Goal: Task Accomplishment & Management: Manage account settings

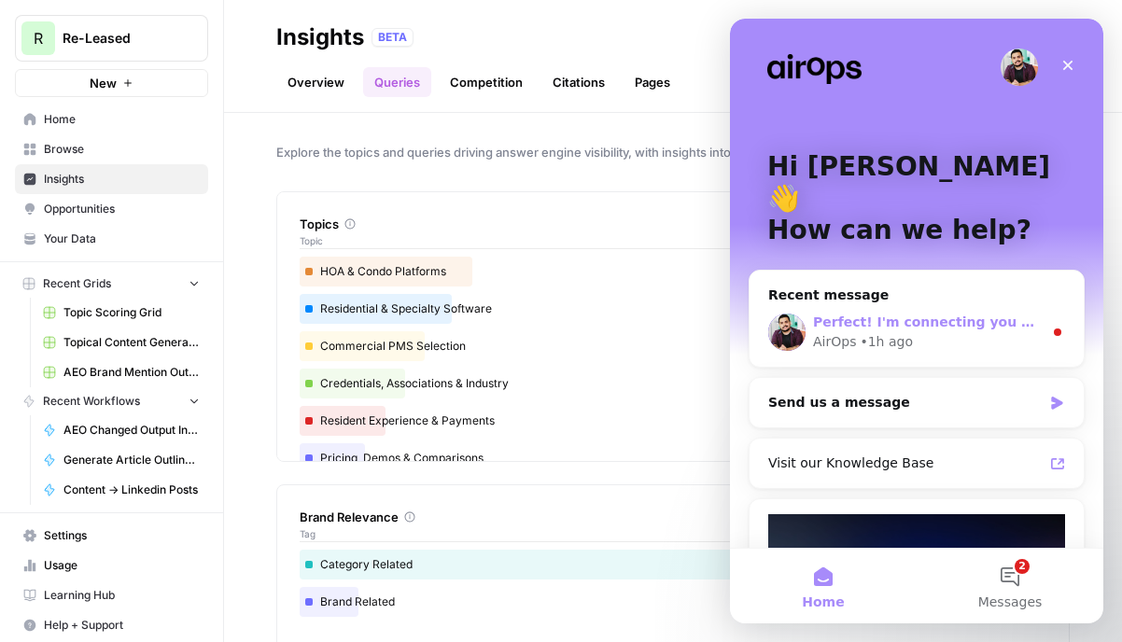
click at [951, 332] on div "AirOps • 1h ago" at bounding box center [928, 342] width 230 height 20
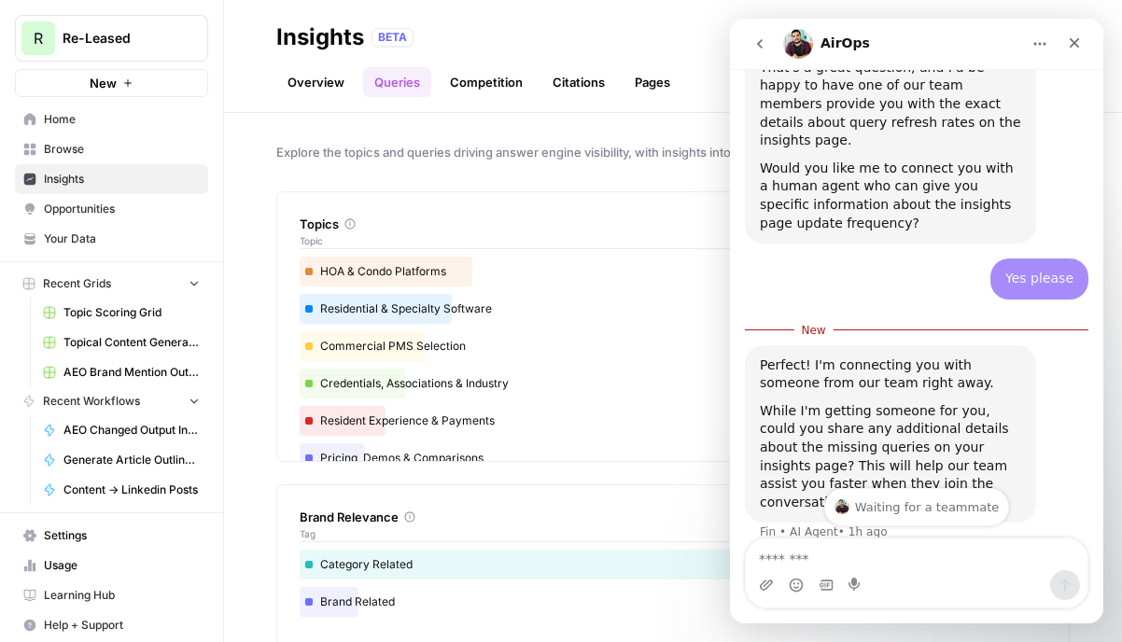
scroll to position [1210, 0]
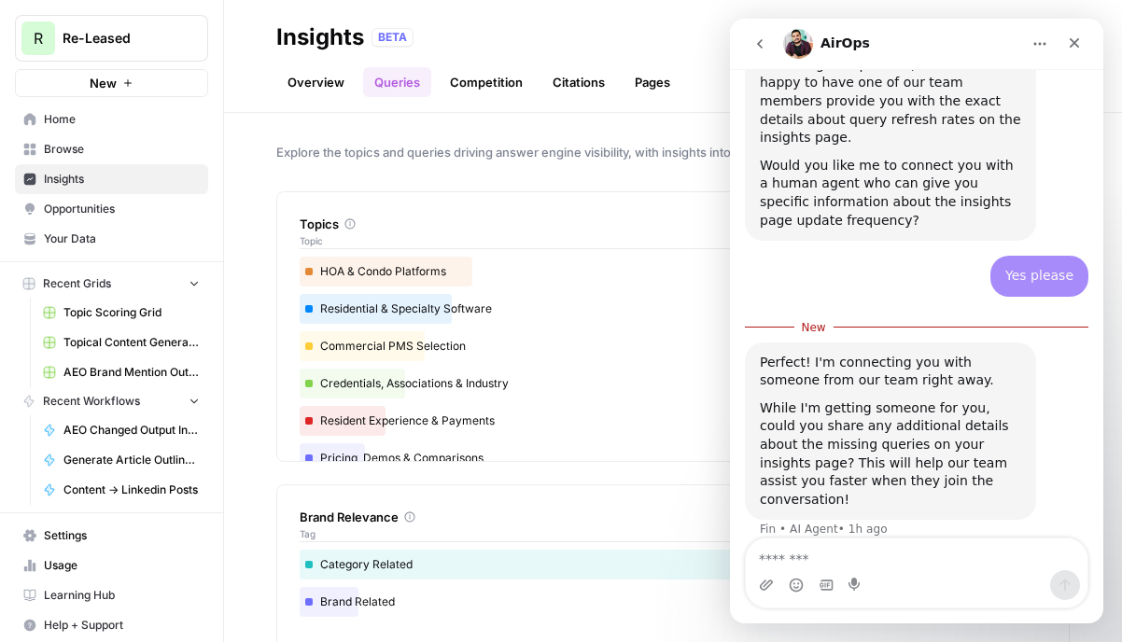
click at [825, 559] on textarea "Message…" at bounding box center [917, 554] width 342 height 32
type textarea "**********"
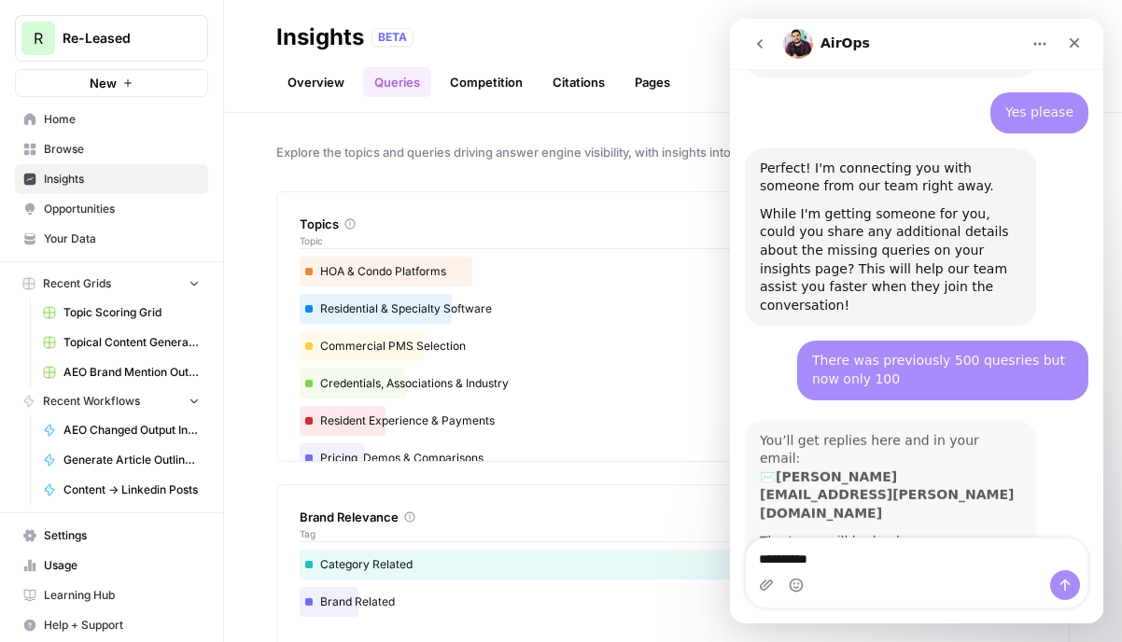
scroll to position [1373, 0]
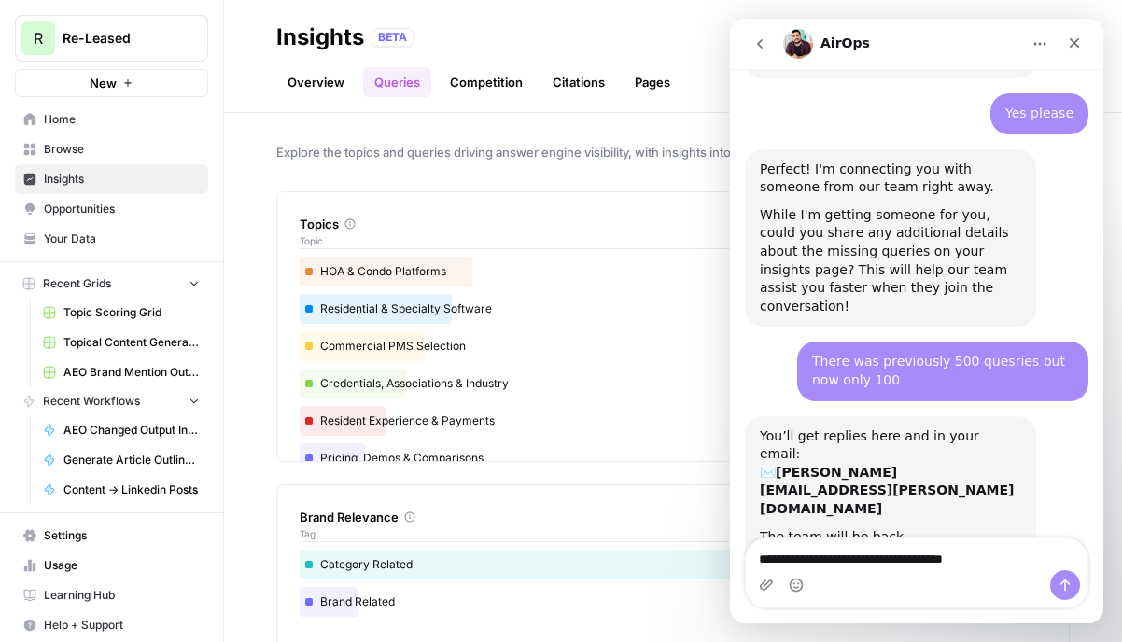
type textarea "**********"
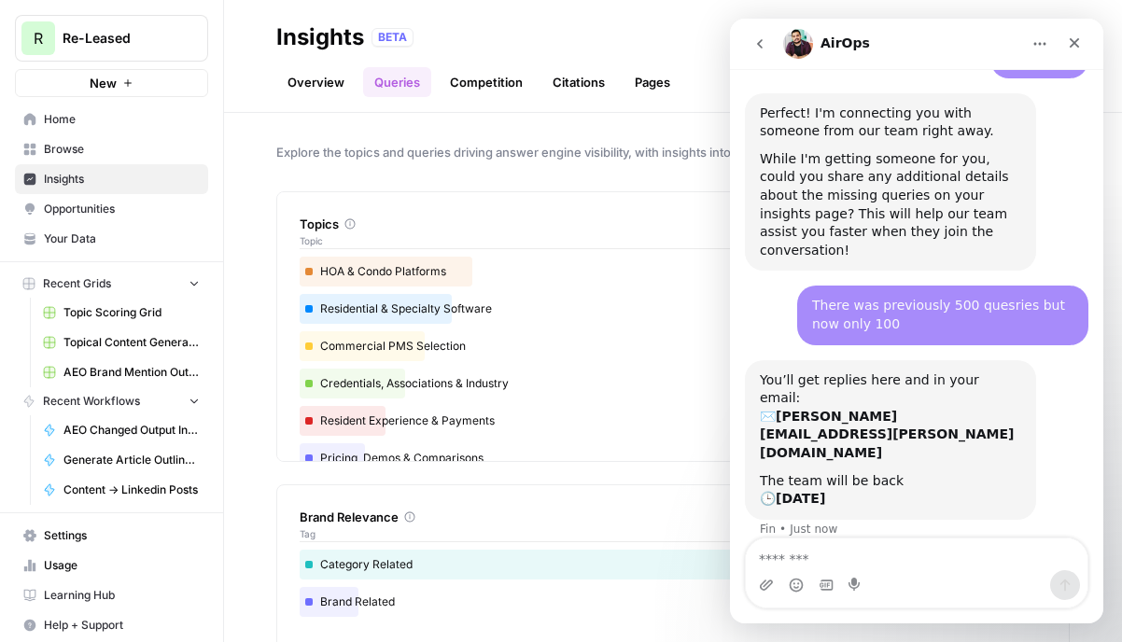
click at [85, 562] on span "Usage" at bounding box center [122, 565] width 156 height 17
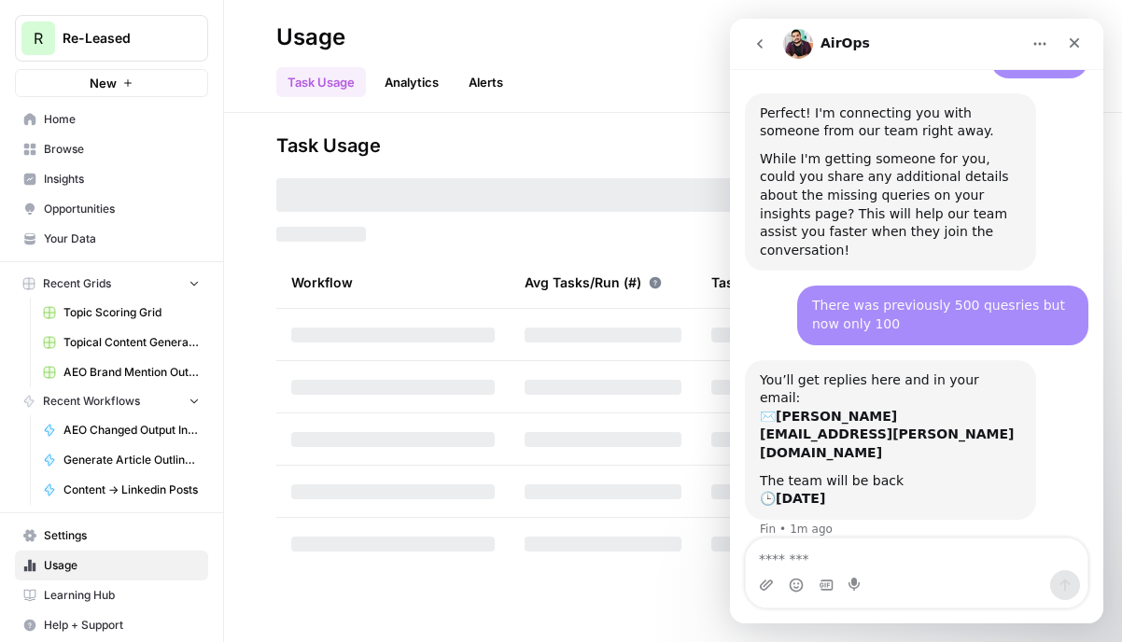
type input "September Tasks"
click at [88, 534] on span "Settings" at bounding box center [122, 535] width 156 height 17
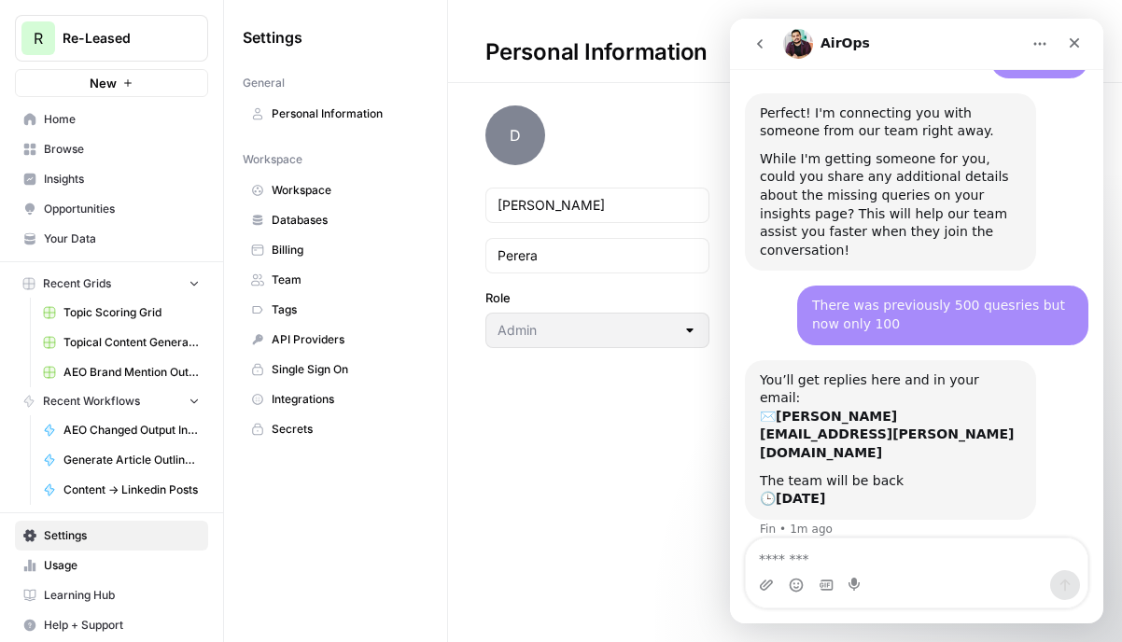
click at [319, 252] on span "Billing" at bounding box center [346, 250] width 148 height 17
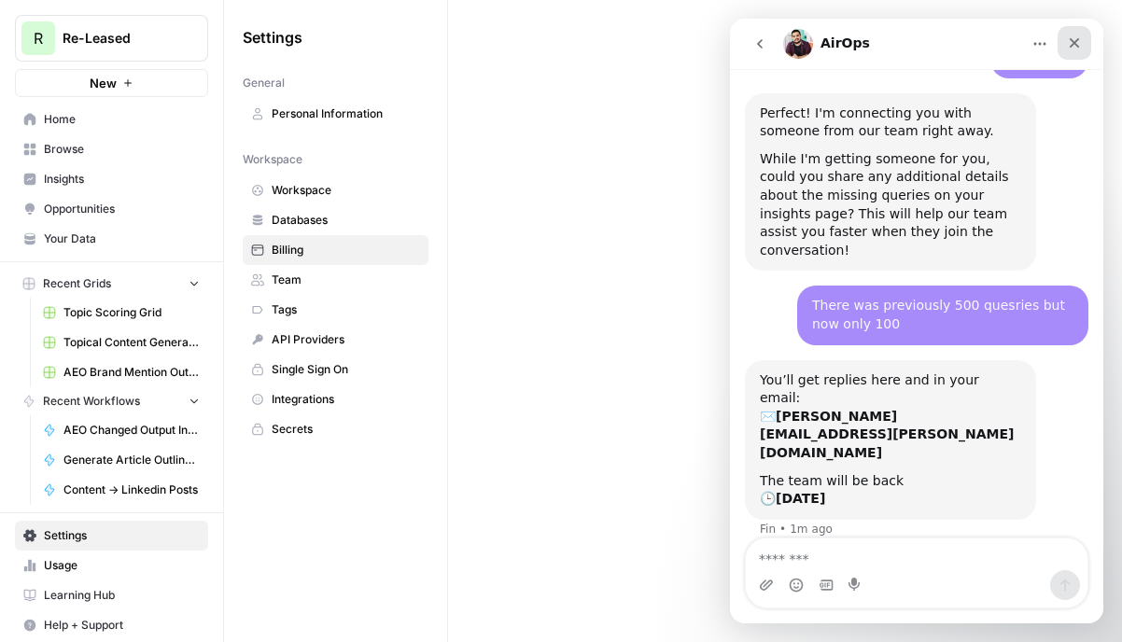
click at [1076, 44] on icon "Close" at bounding box center [1074, 42] width 15 height 15
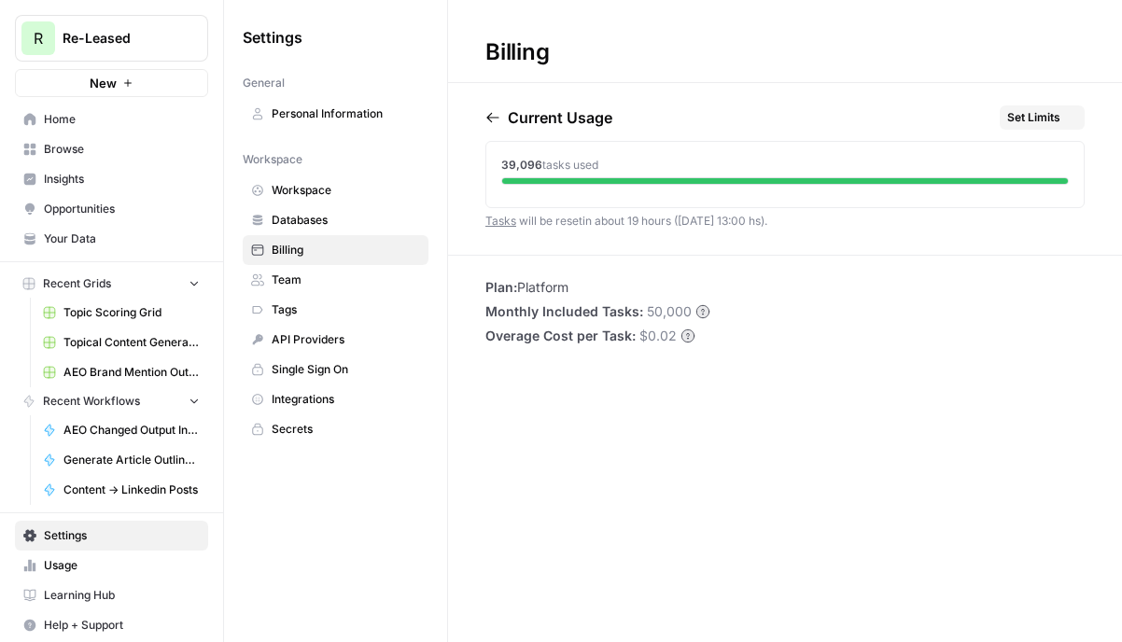
scroll to position [1429, 0]
click at [335, 275] on span "Team" at bounding box center [346, 280] width 148 height 17
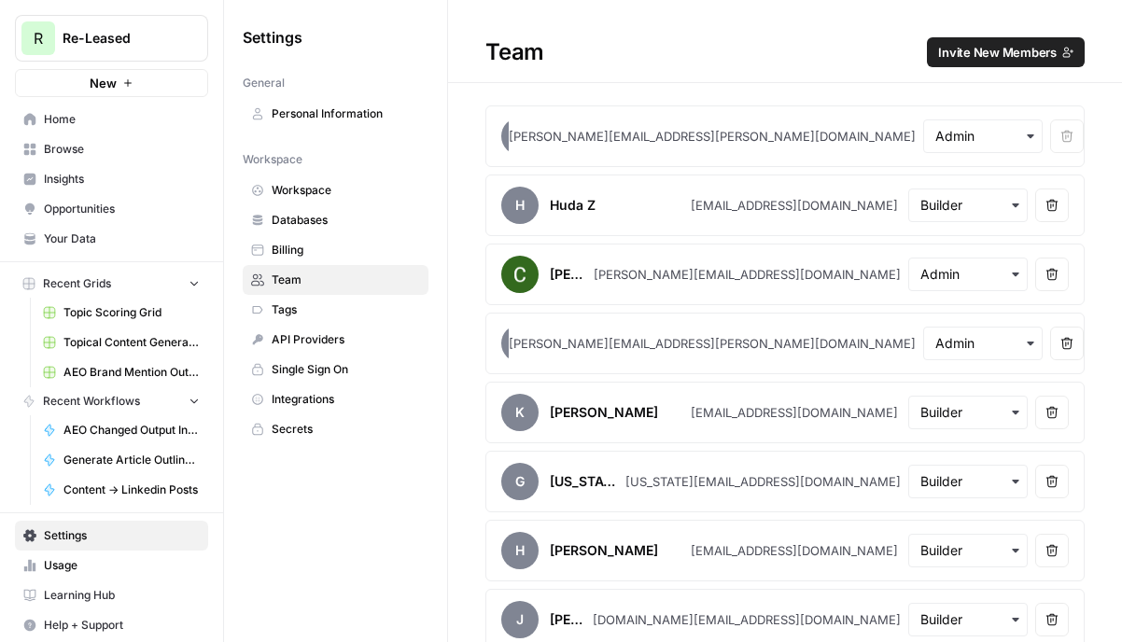
click at [340, 239] on link "Billing" at bounding box center [336, 250] width 186 height 30
